Goal: Information Seeking & Learning: Learn about a topic

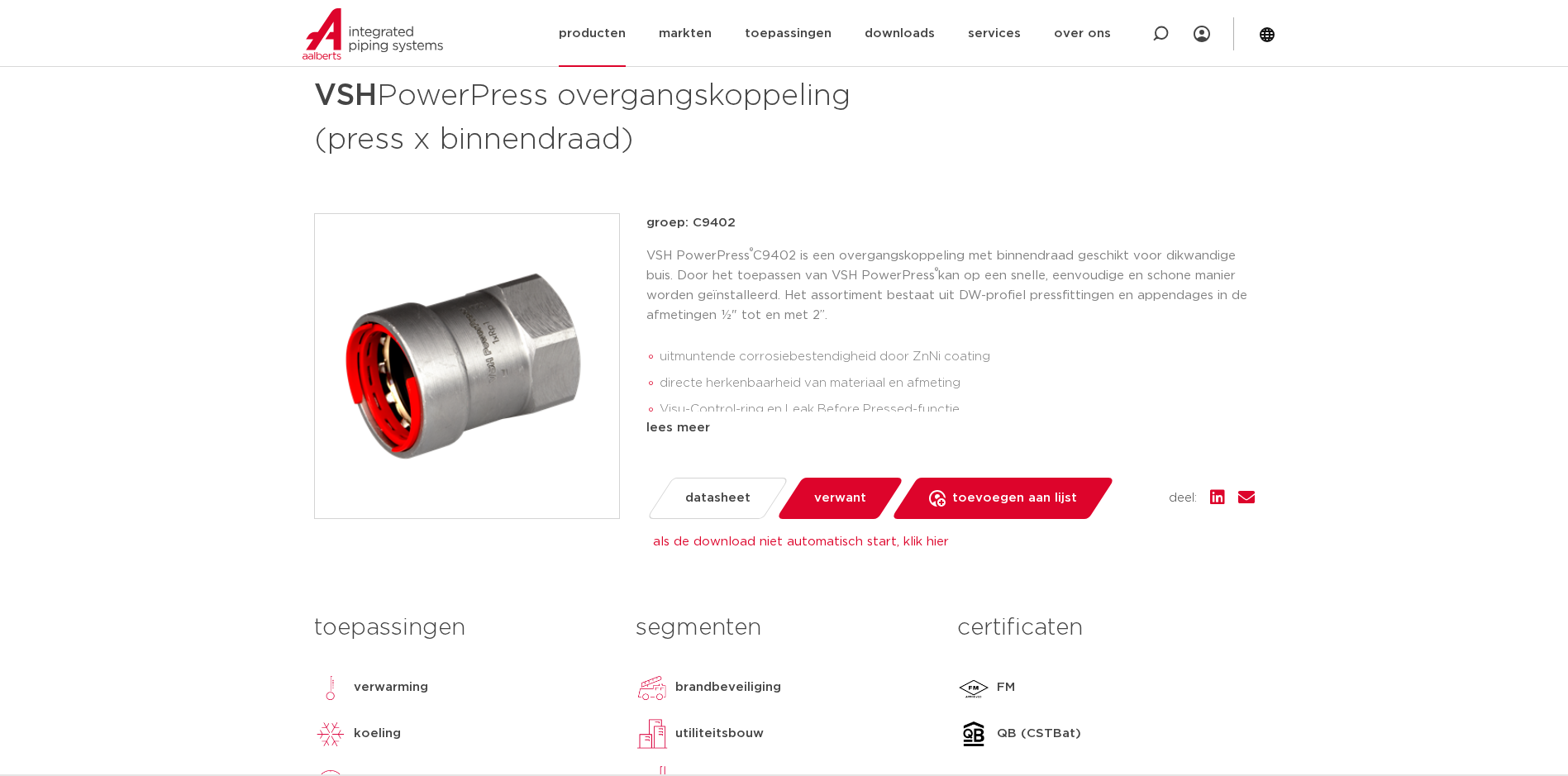
click at [612, 35] on link "producten" at bounding box center [592, 33] width 67 height 67
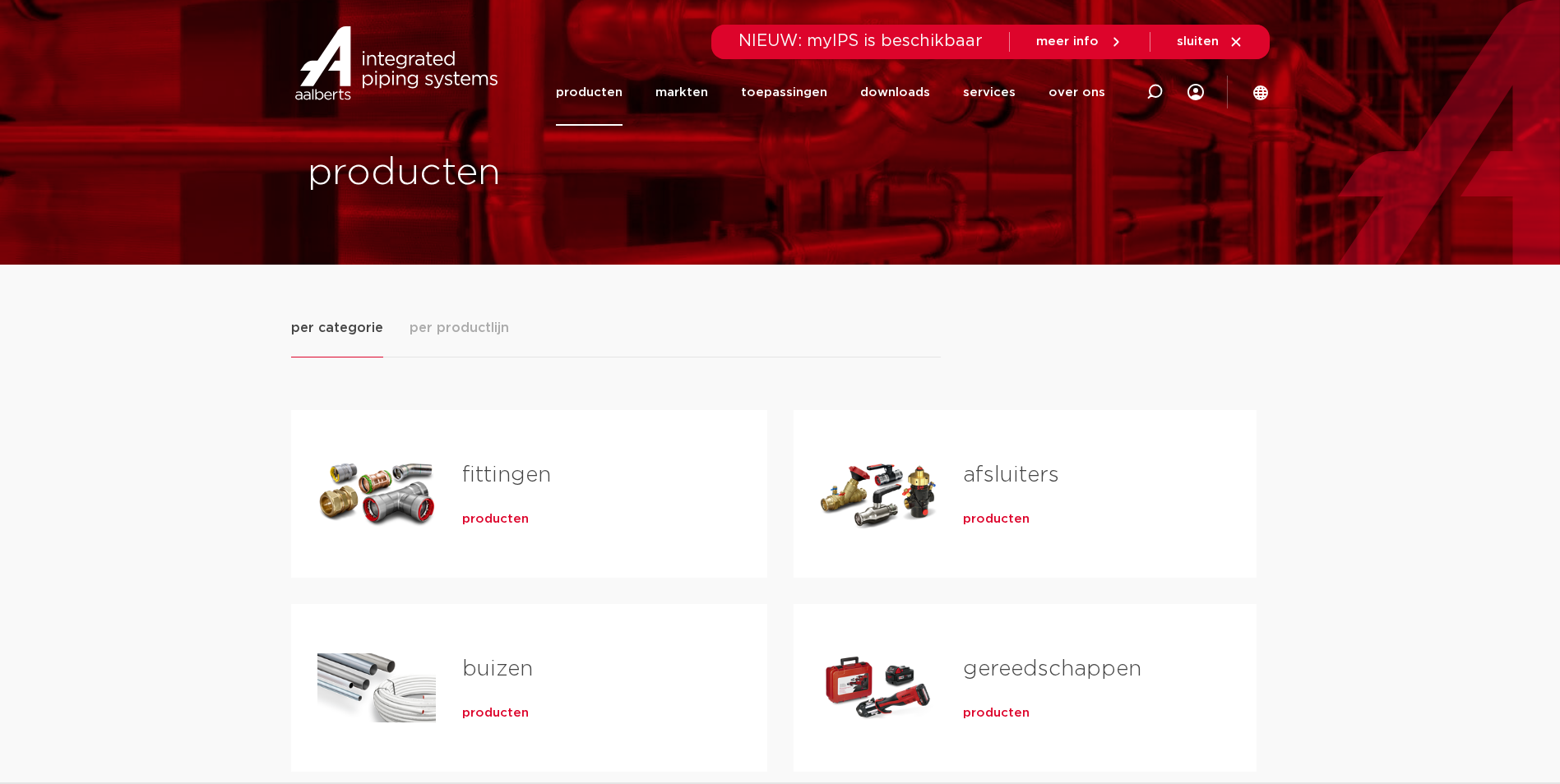
click at [488, 516] on span "producten" at bounding box center [495, 519] width 66 height 16
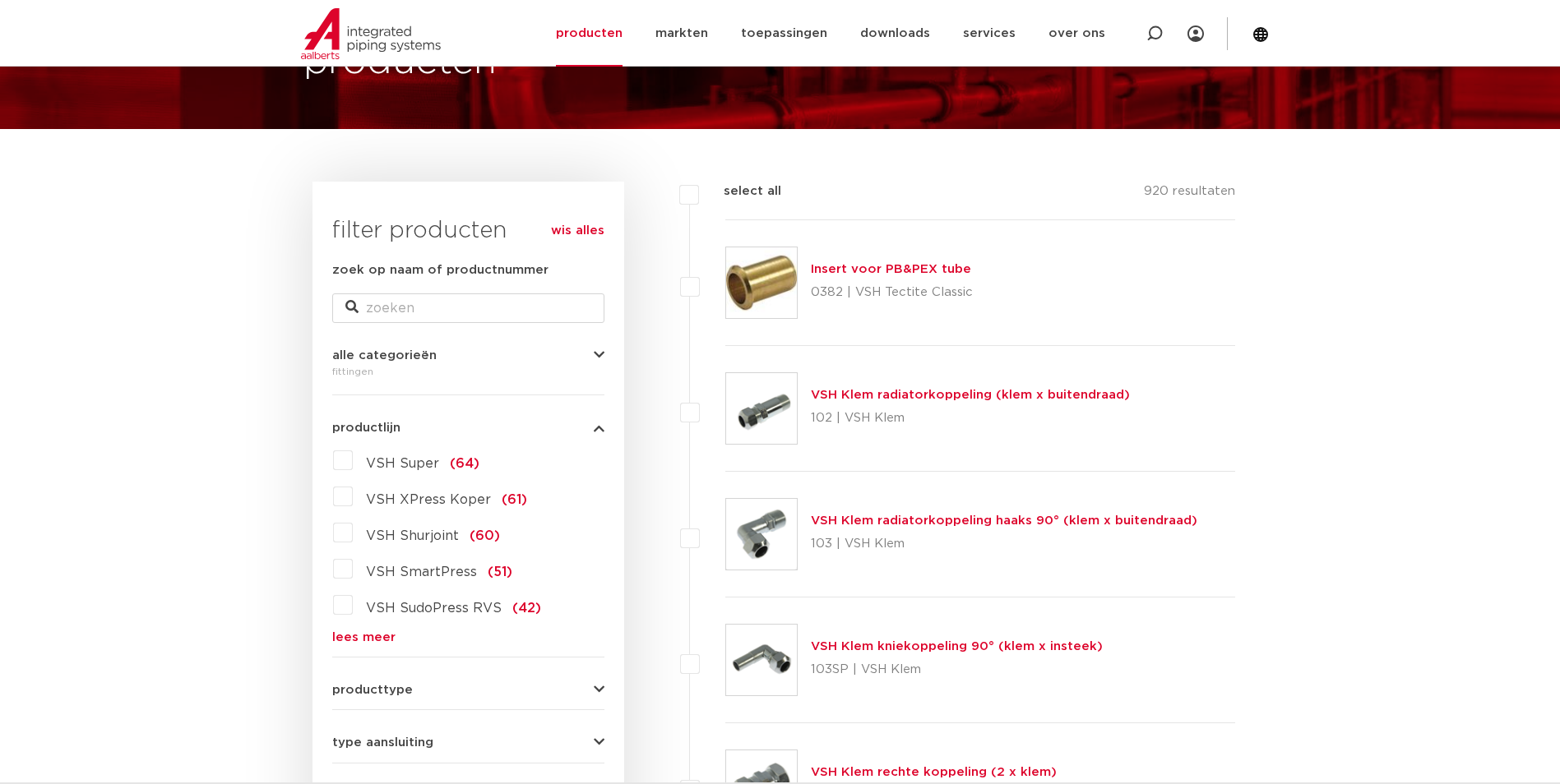
scroll to position [165, 0]
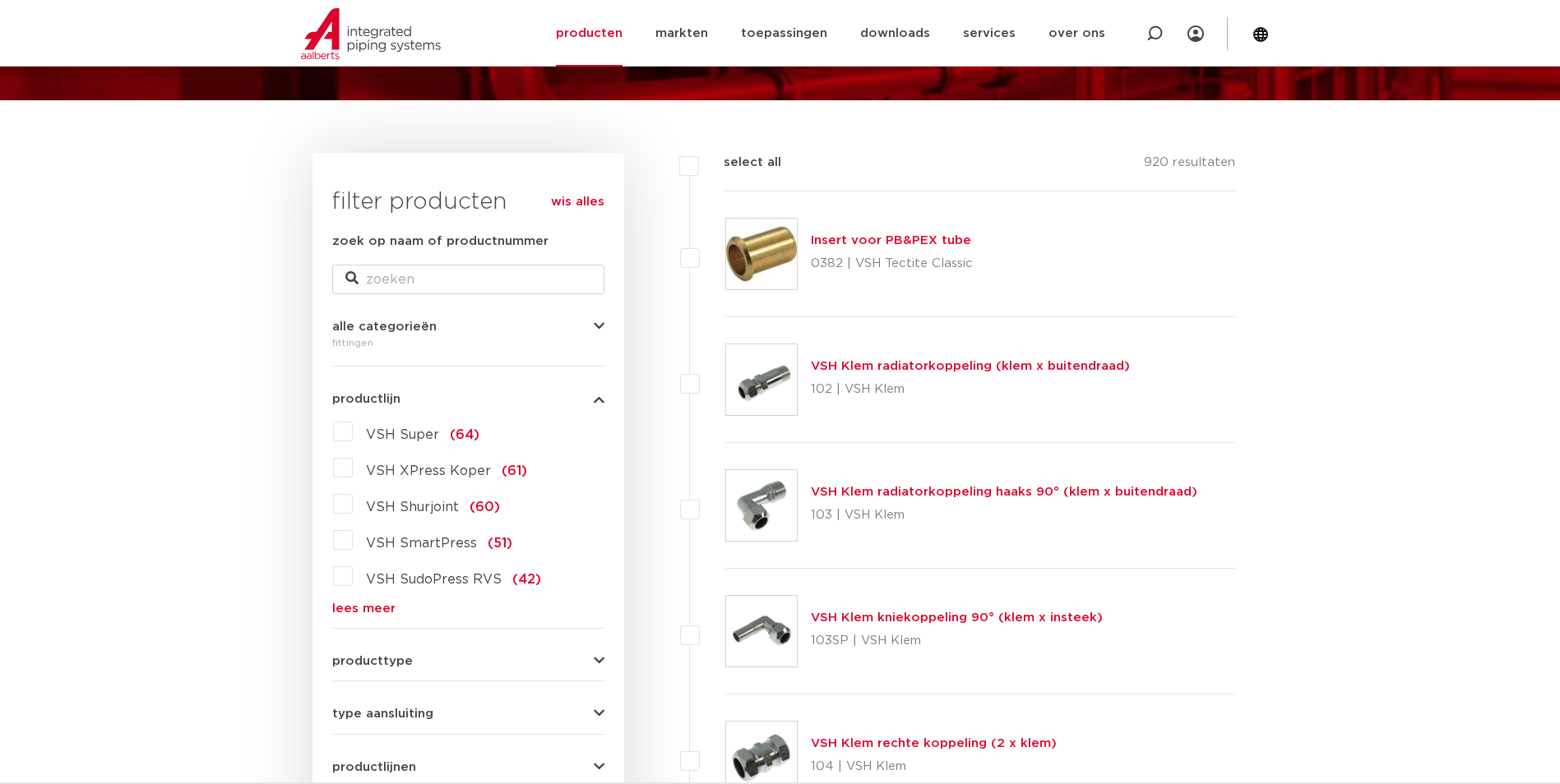
click at [377, 609] on link "lees meer" at bounding box center [468, 609] width 272 height 13
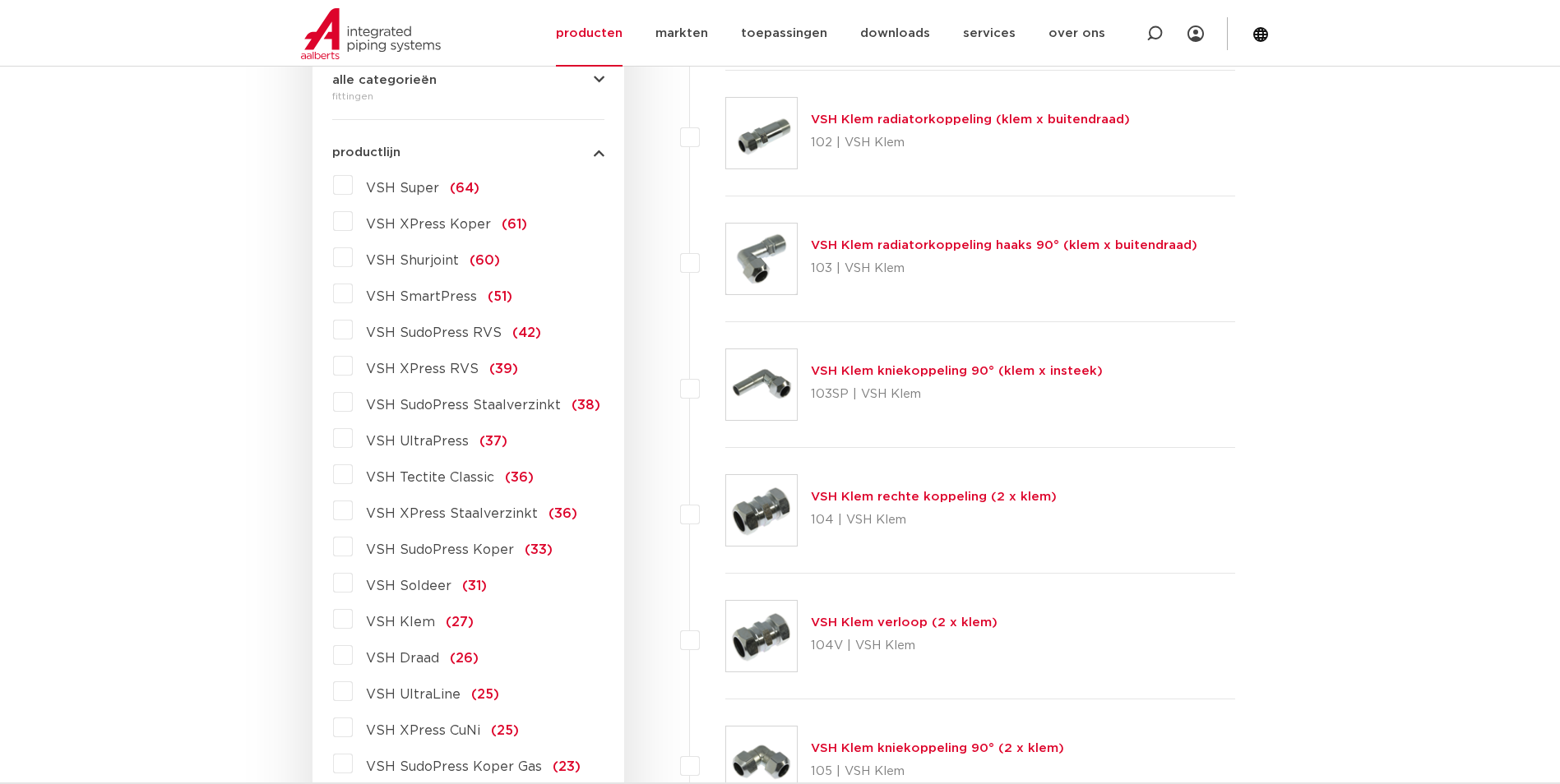
scroll to position [493, 0]
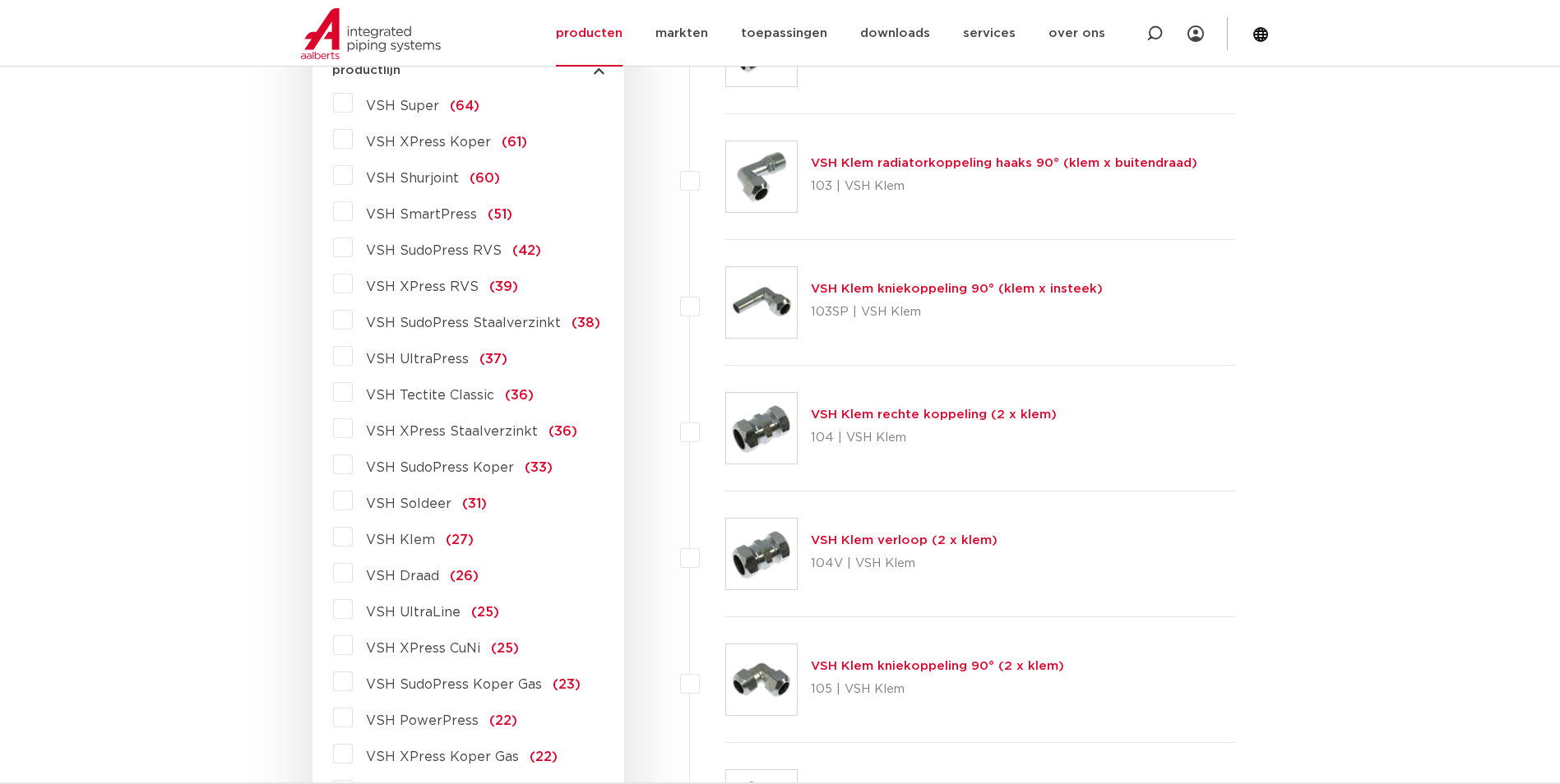
click at [353, 720] on label "VSH PowerPress (22)" at bounding box center [435, 717] width 165 height 26
click at [0, 0] on input "VSH PowerPress (22)" at bounding box center [0, 0] width 0 height 0
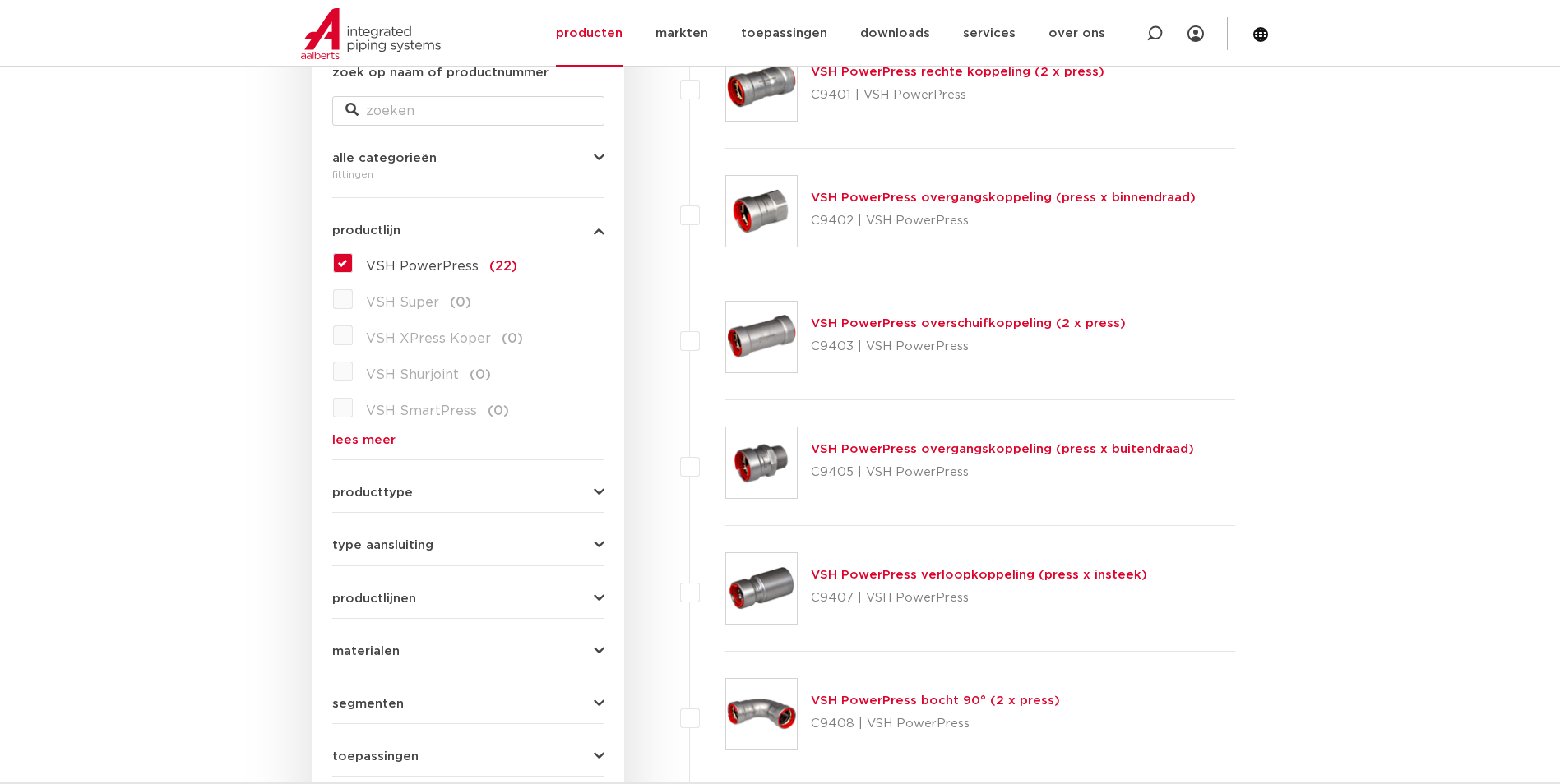
scroll to position [328, 0]
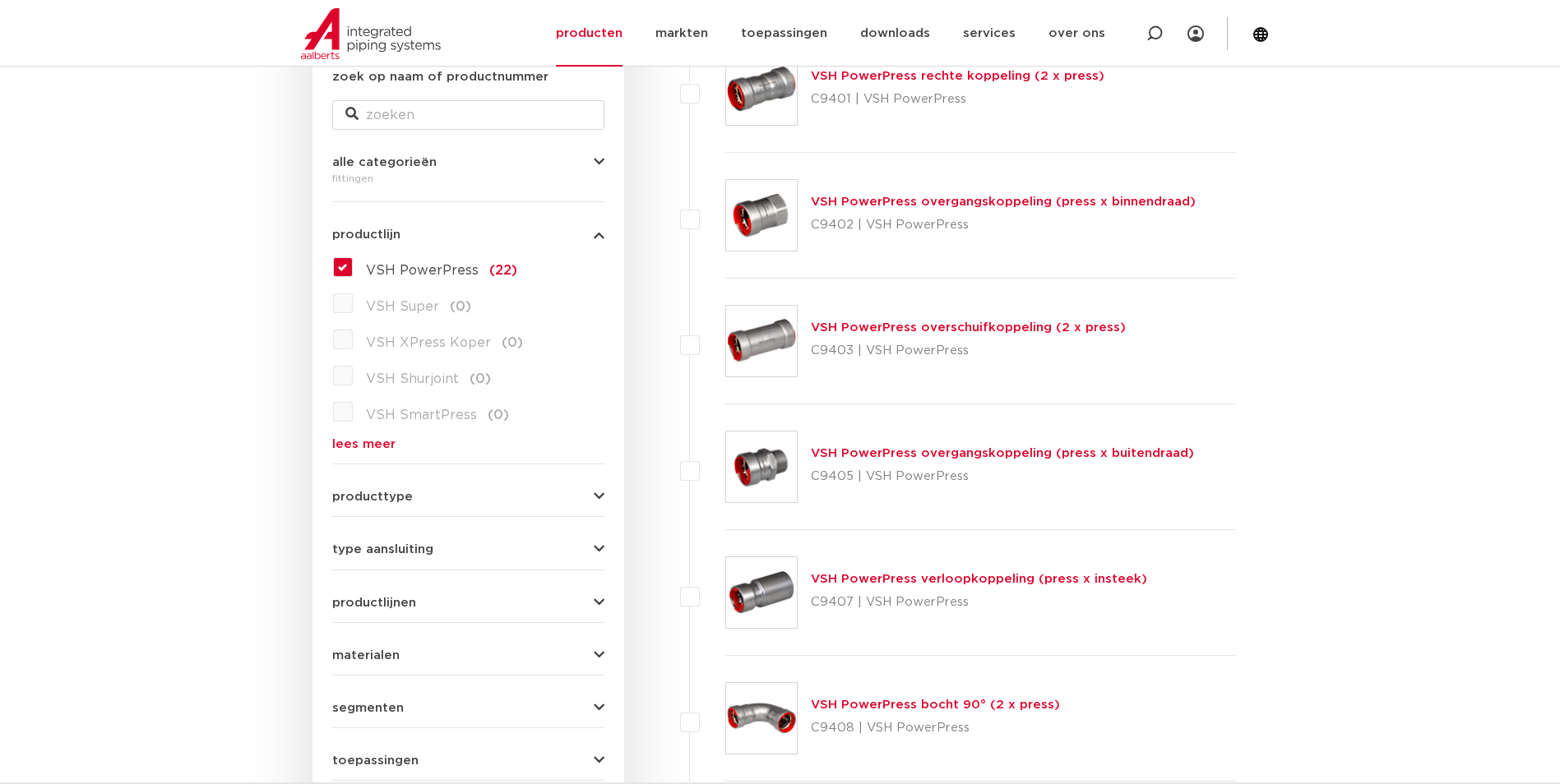
click at [962, 328] on link "VSH PowerPress overschuifkoppeling (2 x press)" at bounding box center [969, 328] width 315 height 13
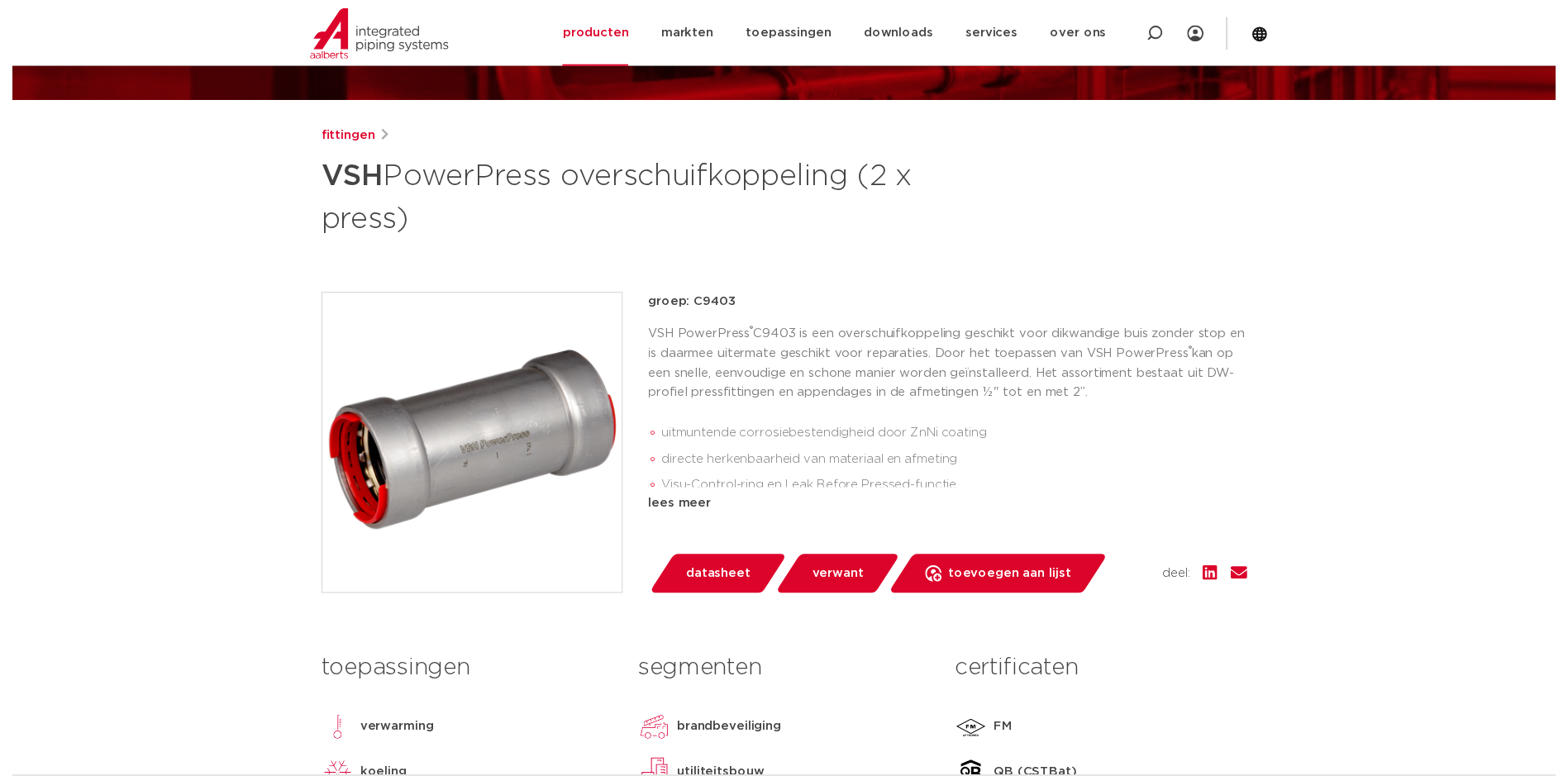
scroll to position [166, 0]
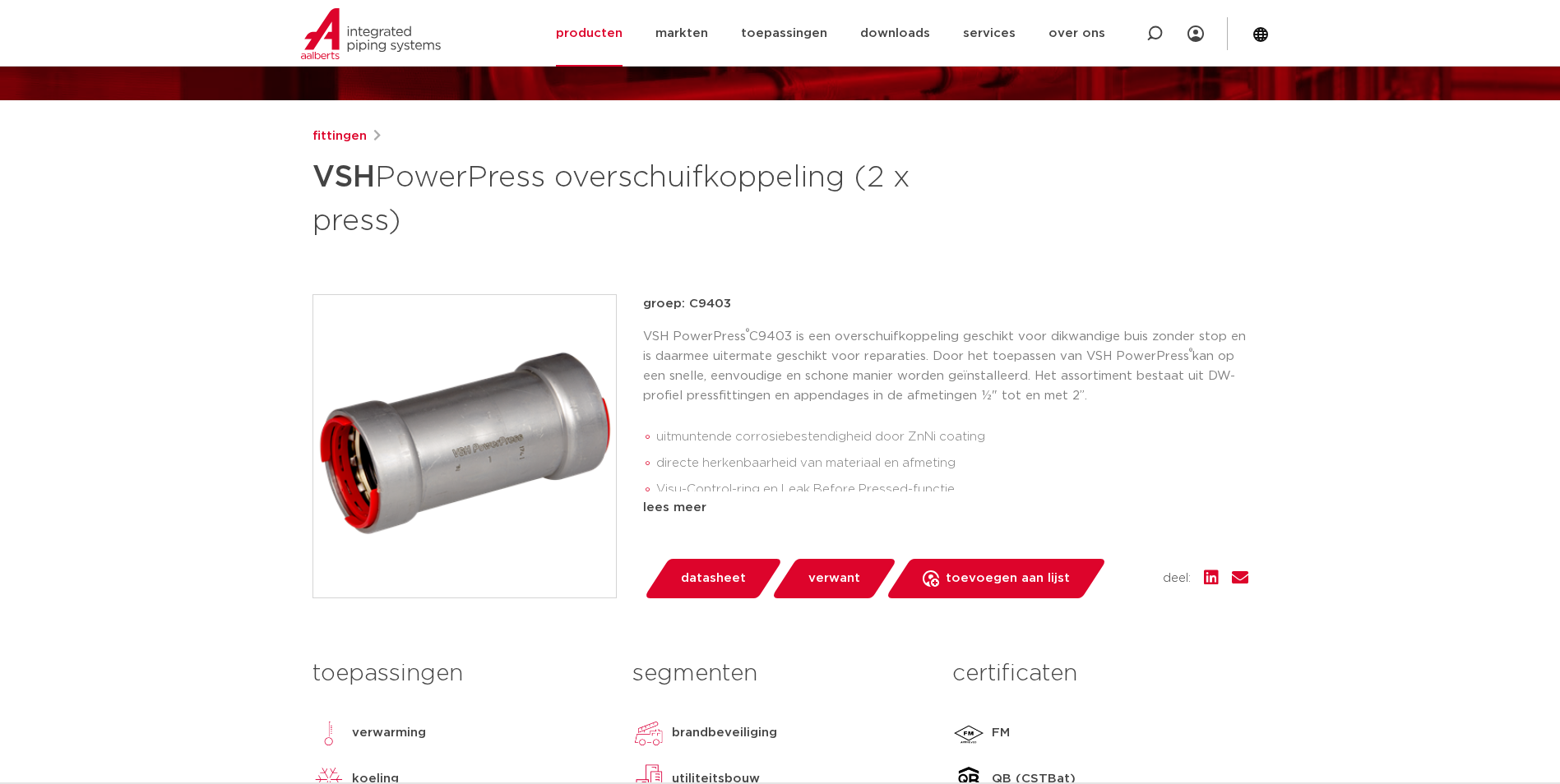
click at [711, 578] on span "datasheet" at bounding box center [713, 578] width 65 height 26
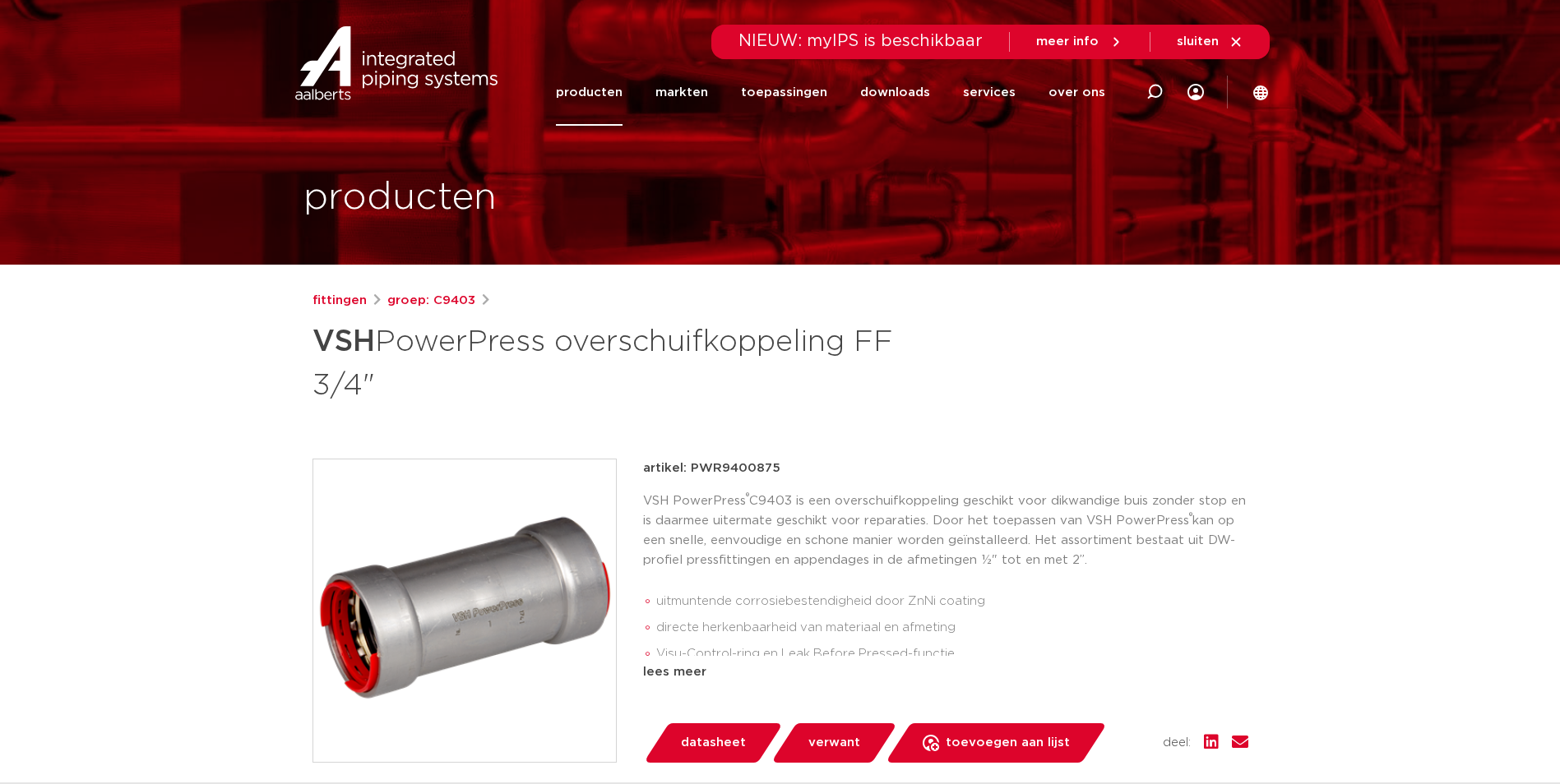
drag, startPoint x: 776, startPoint y: 470, endPoint x: 690, endPoint y: 472, distance: 86.0
click at [690, 472] on p "artikel: PWR9400875" at bounding box center [711, 468] width 137 height 20
copy p "PWR9400875"
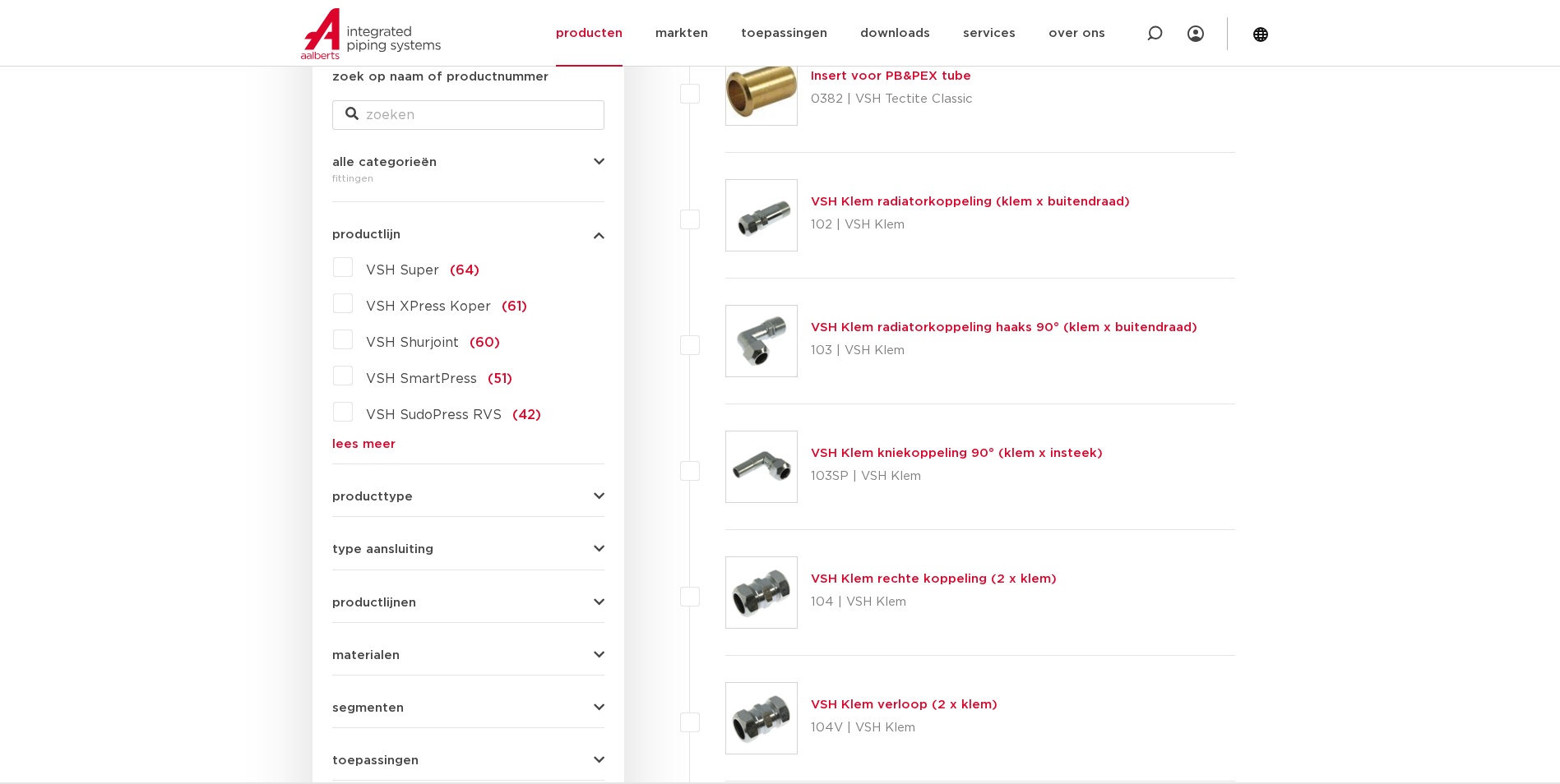
scroll to position [328, 0]
click at [337, 447] on link "lees meer" at bounding box center [468, 445] width 272 height 13
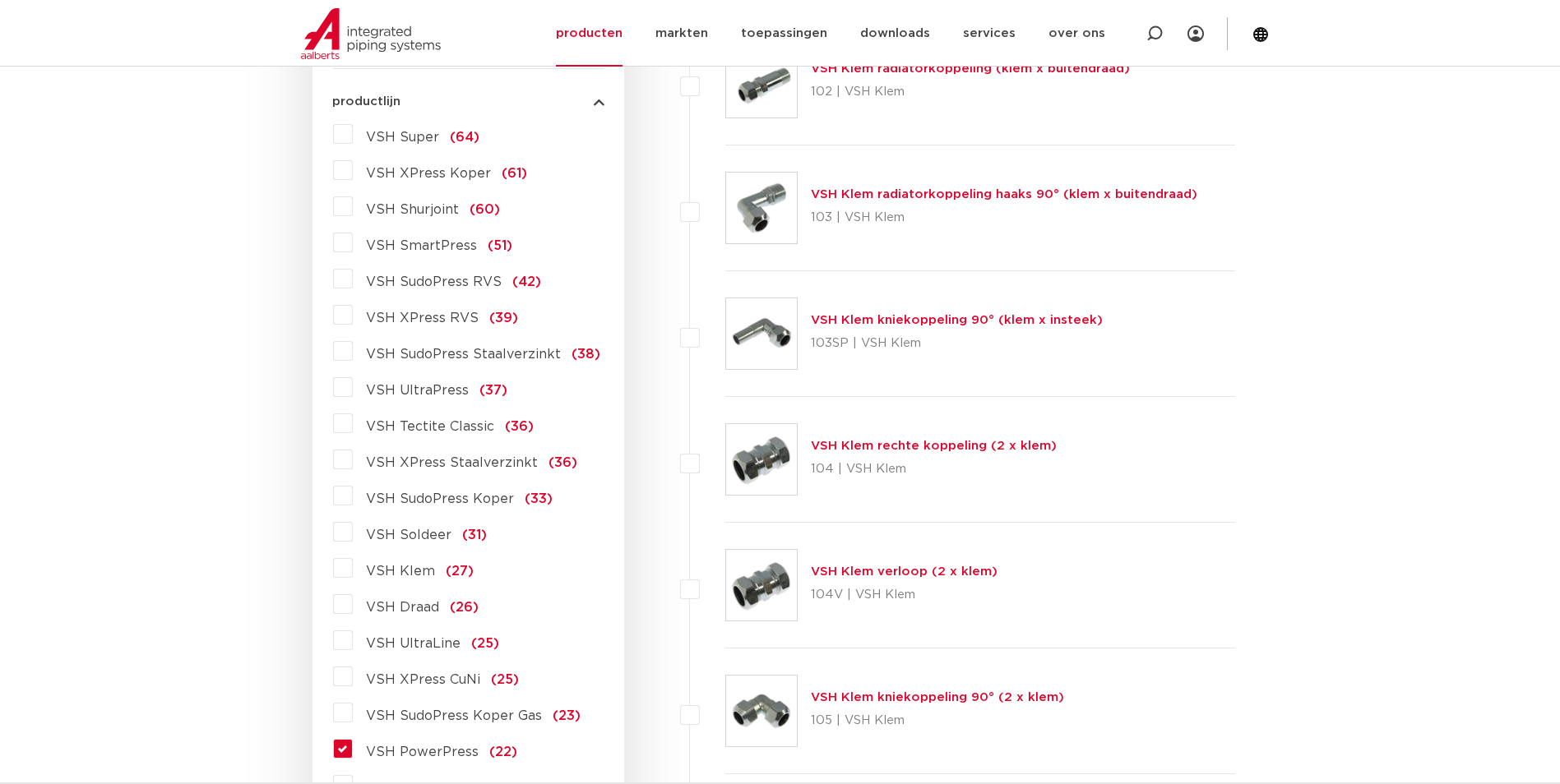
scroll to position [658, 0]
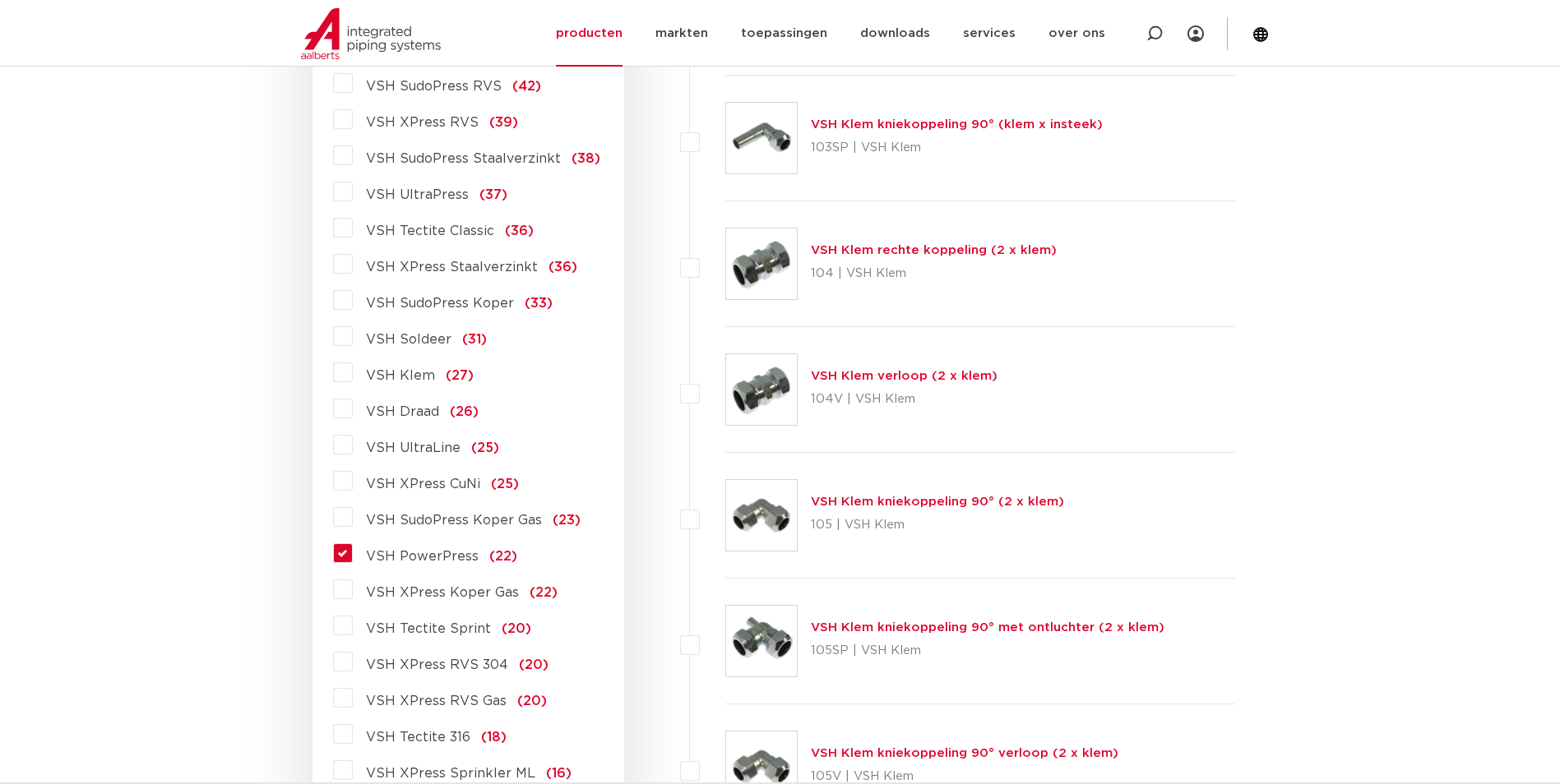
click at [353, 558] on label "VSH PowerPress (22)" at bounding box center [435, 552] width 165 height 26
click at [0, 0] on input "VSH PowerPress (22)" at bounding box center [0, 0] width 0 height 0
click at [353, 559] on label "VSH PowerPress (22)" at bounding box center [435, 552] width 165 height 26
click at [0, 0] on input "VSH PowerPress (22)" at bounding box center [0, 0] width 0 height 0
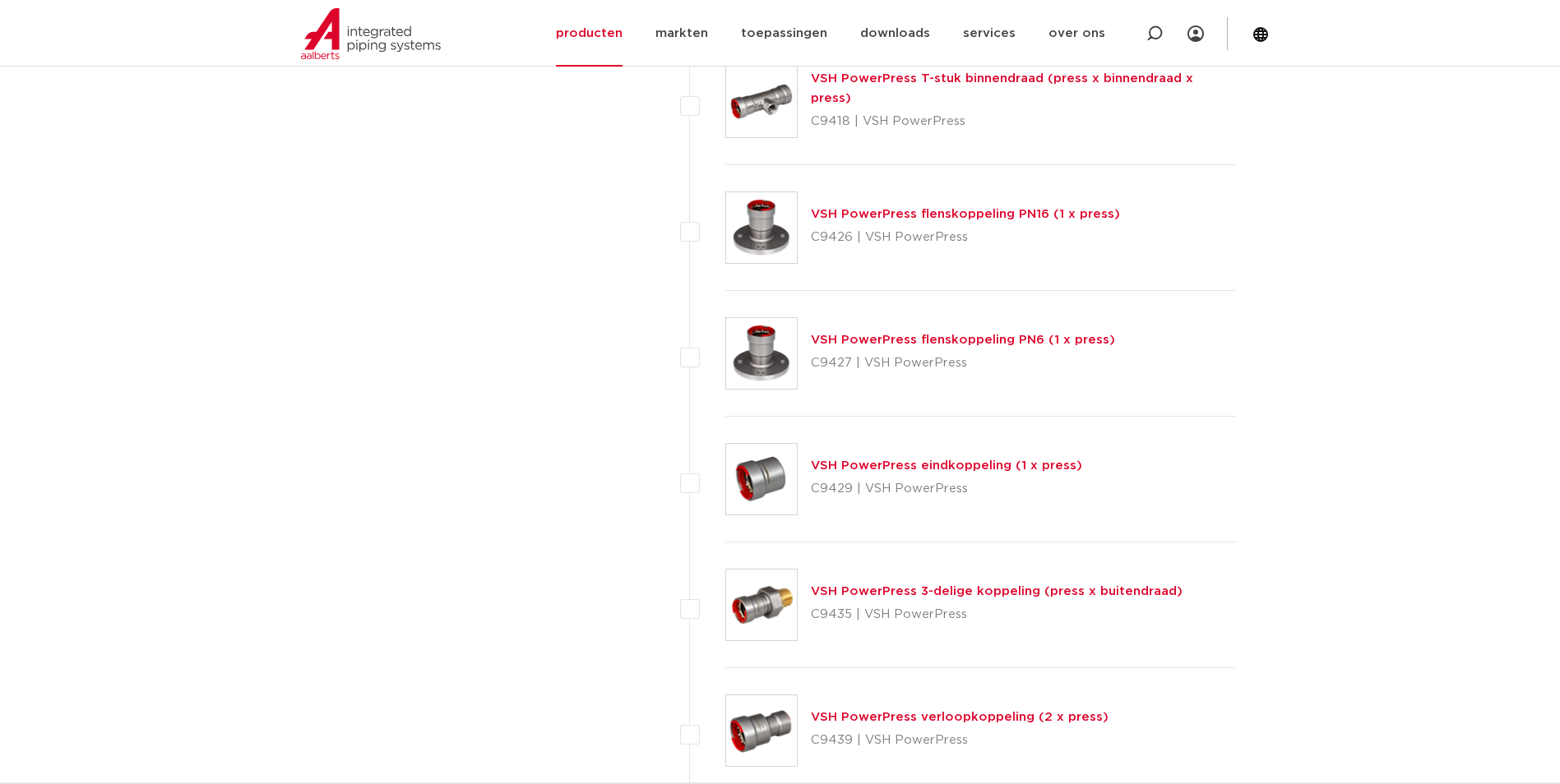
scroll to position [1726, 0]
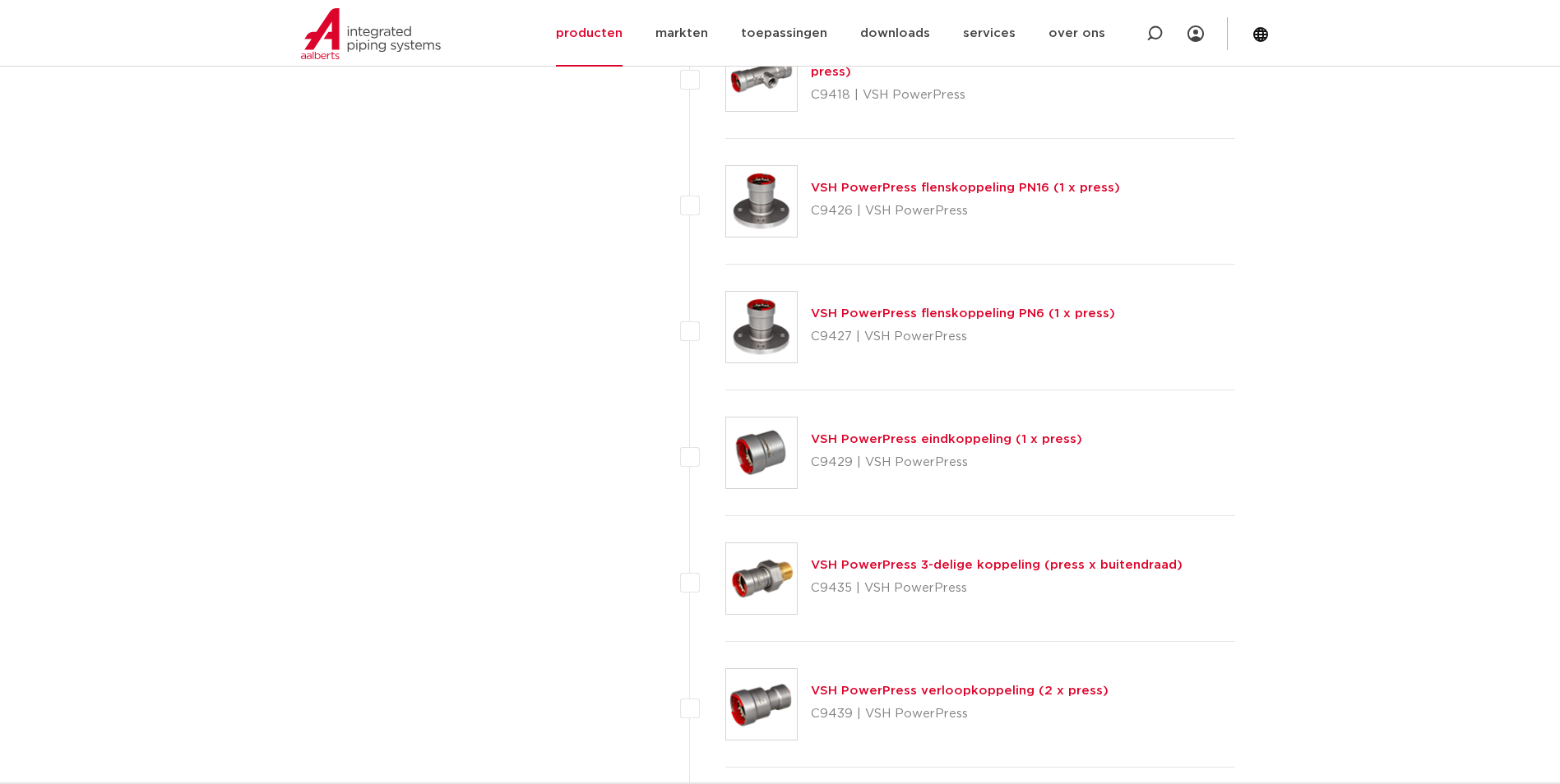
click at [910, 576] on p "C9435 | VSH PowerPress" at bounding box center [997, 588] width 372 height 26
click at [923, 563] on link "VSH PowerPress 3-delige koppeling (press x buitendraad)" at bounding box center [997, 566] width 372 height 13
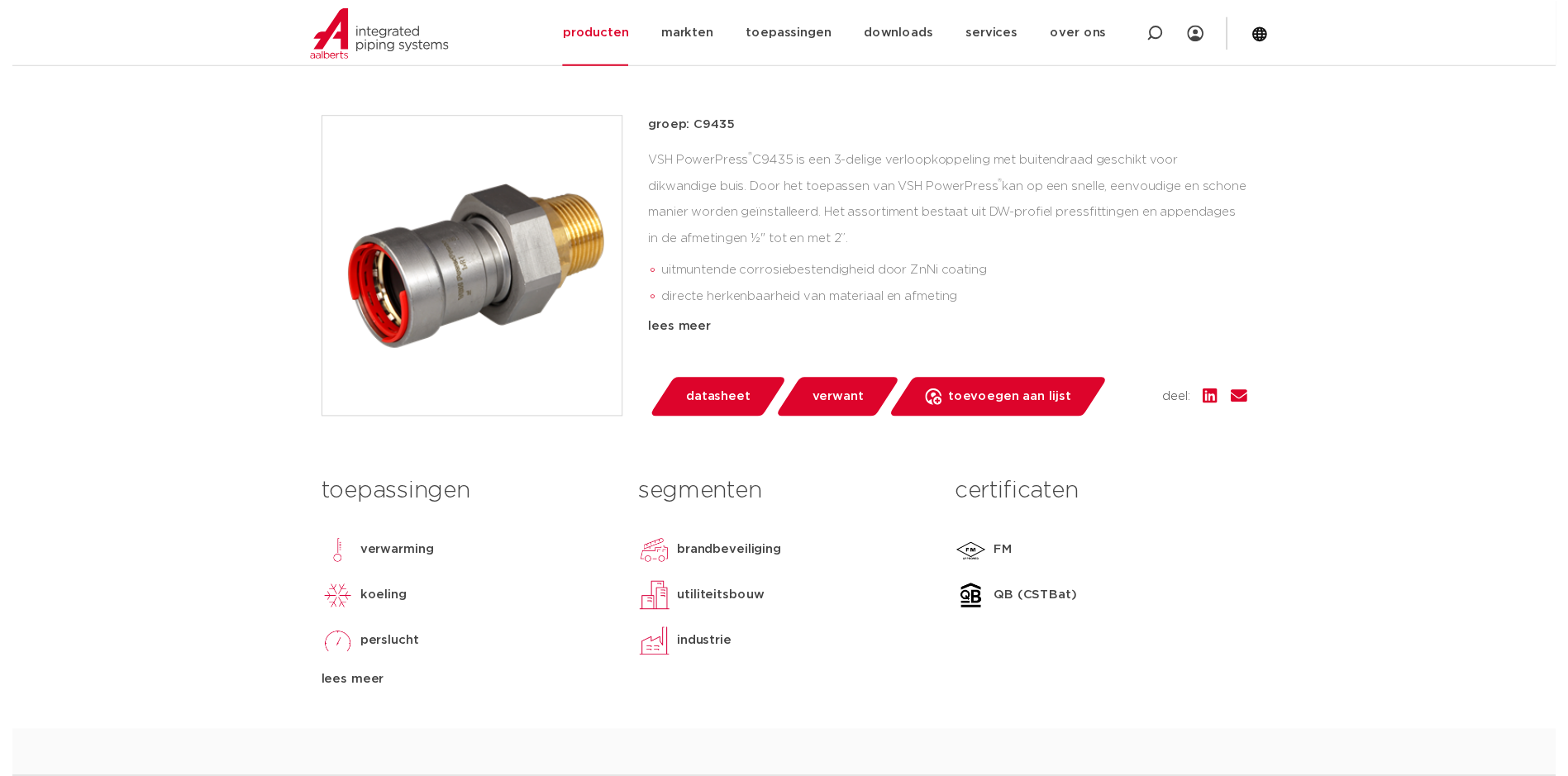
scroll to position [330, 0]
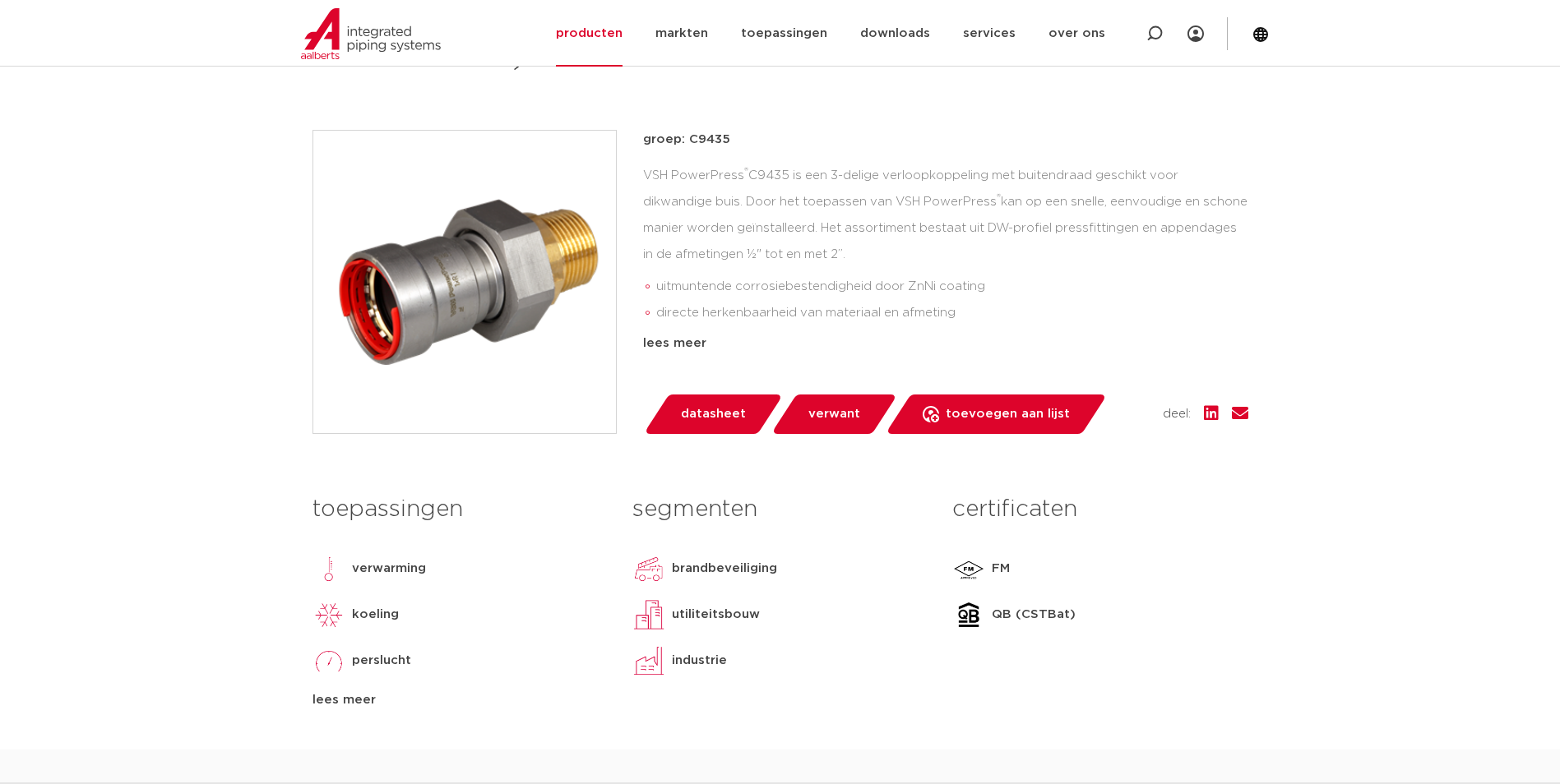
click at [709, 412] on span "datasheet" at bounding box center [713, 413] width 65 height 26
